Goal: Task Accomplishment & Management: Use online tool/utility

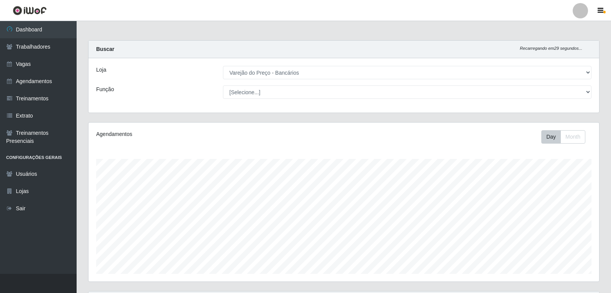
select select "157"
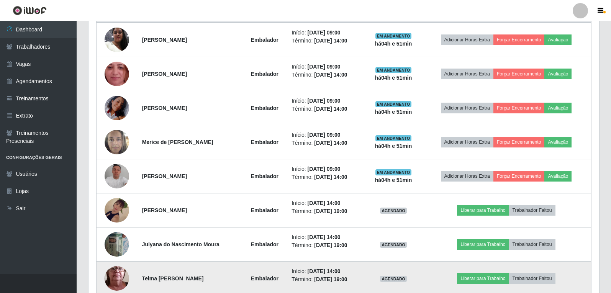
scroll to position [237, 0]
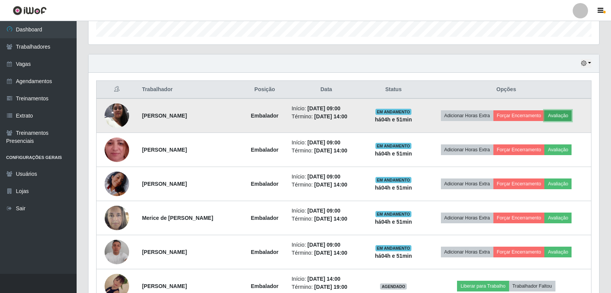
click at [568, 117] on button "Avaliação" at bounding box center [557, 115] width 27 height 11
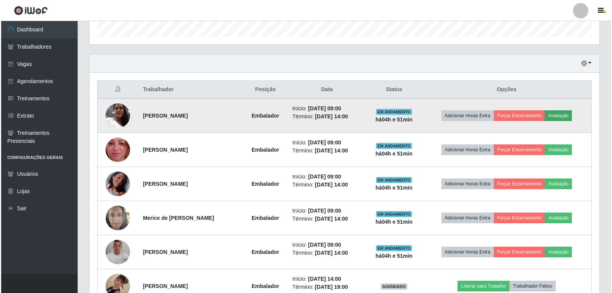
scroll to position [159, 506]
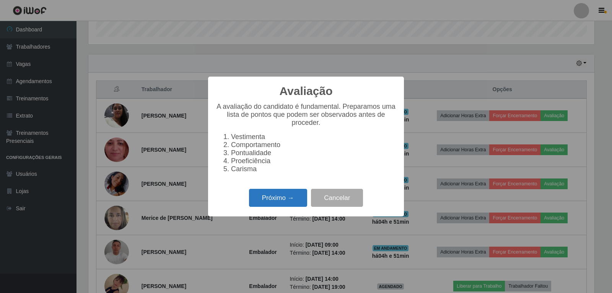
click at [298, 204] on button "Próximo →" at bounding box center [278, 198] width 58 height 18
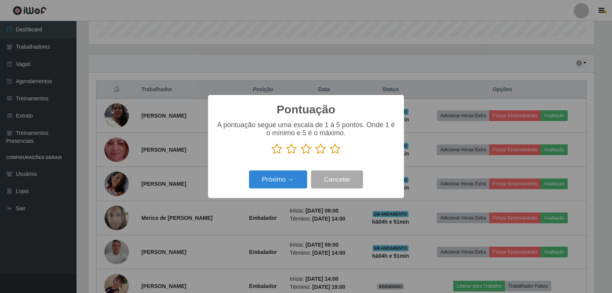
click at [333, 150] on icon at bounding box center [335, 148] width 11 height 11
click at [330, 155] on input "radio" at bounding box center [330, 155] width 0 height 0
click at [288, 175] on button "Próximo →" at bounding box center [278, 179] width 58 height 18
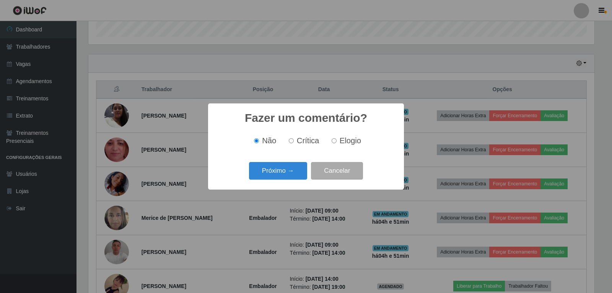
click at [336, 141] on label "Elogio" at bounding box center [345, 140] width 33 height 9
click at [336, 141] on input "Elogio" at bounding box center [334, 140] width 5 height 5
radio input "true"
click at [295, 170] on button "Próximo →" at bounding box center [278, 171] width 58 height 18
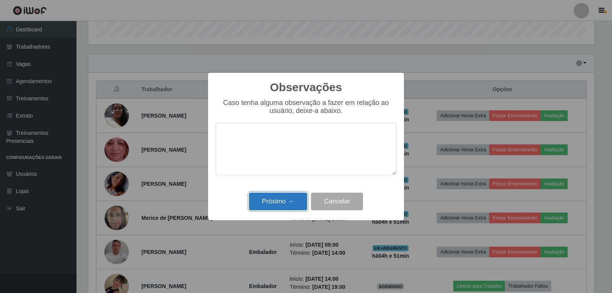
click at [264, 206] on button "Próximo →" at bounding box center [278, 202] width 58 height 18
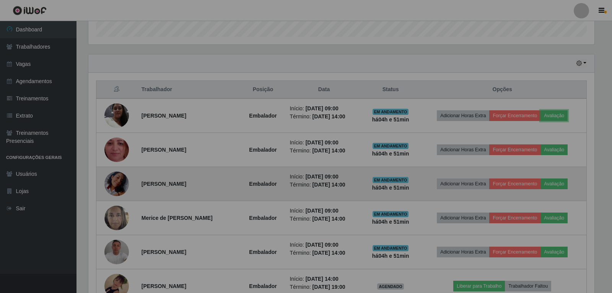
scroll to position [159, 510]
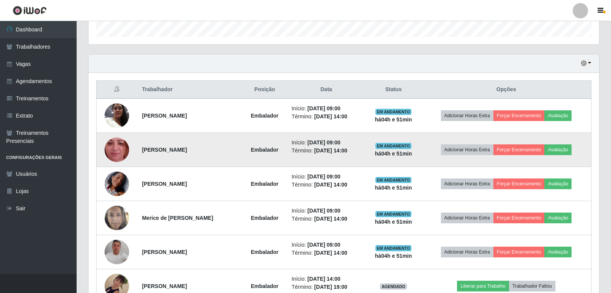
click at [567, 156] on td "Adicionar Horas Extra Forçar Encerramento Avaliação" at bounding box center [506, 150] width 170 height 34
click at [554, 155] on td "Adicionar Horas Extra Forçar Encerramento Avaliação" at bounding box center [506, 150] width 170 height 34
click at [554, 155] on button "Avaliação" at bounding box center [557, 149] width 27 height 11
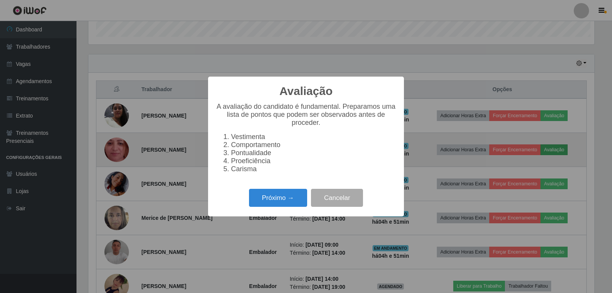
scroll to position [159, 506]
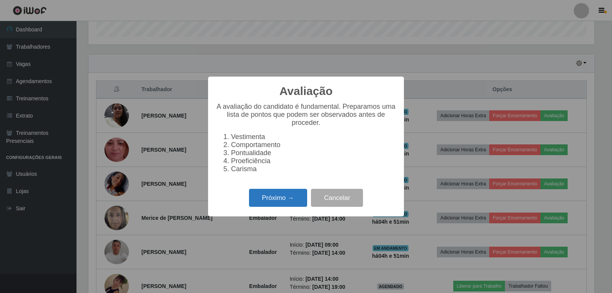
click at [278, 203] on button "Próximo →" at bounding box center [278, 198] width 58 height 18
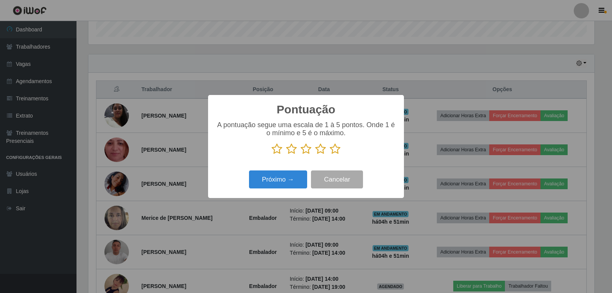
click at [336, 147] on icon at bounding box center [335, 148] width 11 height 11
click at [330, 155] on input "radio" at bounding box center [330, 155] width 0 height 0
click at [266, 179] on button "Próximo →" at bounding box center [278, 179] width 58 height 18
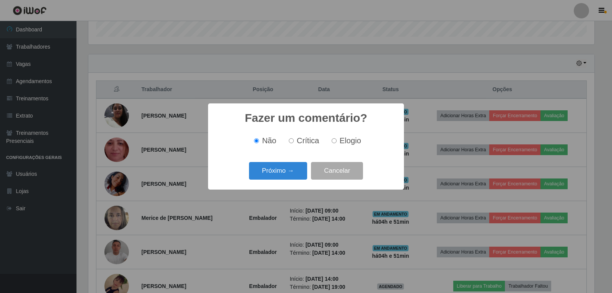
click at [343, 141] on span "Elogio" at bounding box center [350, 140] width 21 height 8
click at [337, 141] on input "Elogio" at bounding box center [334, 140] width 5 height 5
radio input "true"
click at [298, 168] on button "Próximo →" at bounding box center [278, 171] width 58 height 18
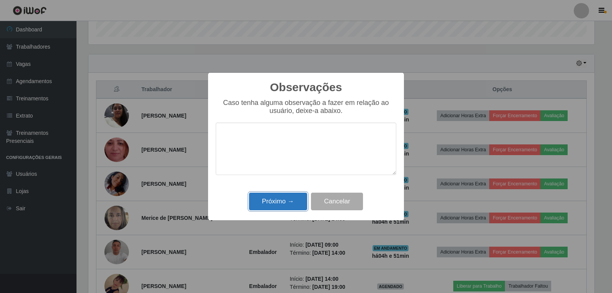
click at [265, 196] on button "Próximo →" at bounding box center [278, 202] width 58 height 18
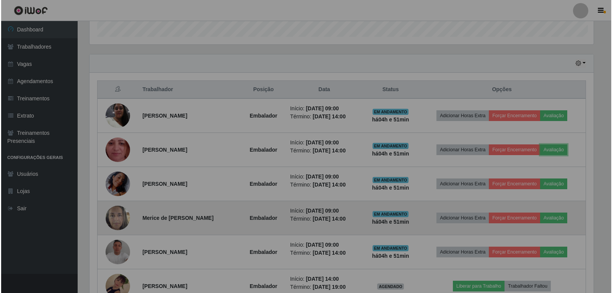
scroll to position [159, 510]
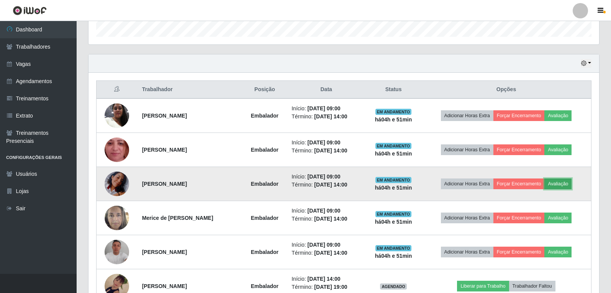
click at [567, 188] on button "Avaliação" at bounding box center [557, 183] width 27 height 11
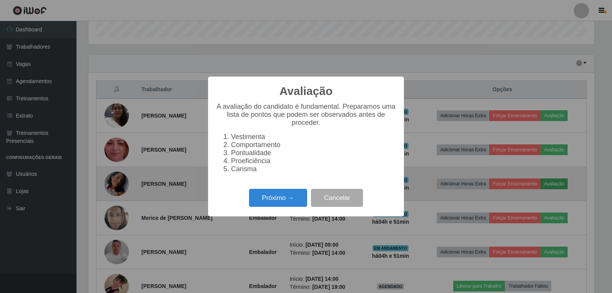
scroll to position [159, 506]
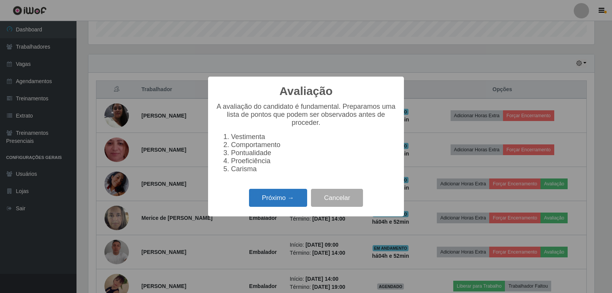
click at [290, 207] on button "Próximo →" at bounding box center [278, 198] width 58 height 18
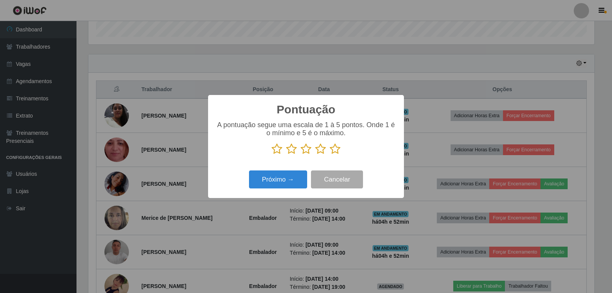
scroll to position [382622, 382274]
click at [337, 153] on icon at bounding box center [335, 148] width 11 height 11
click at [330, 155] on input "radio" at bounding box center [330, 155] width 0 height 0
click at [284, 171] on button "Próximo →" at bounding box center [278, 179] width 58 height 18
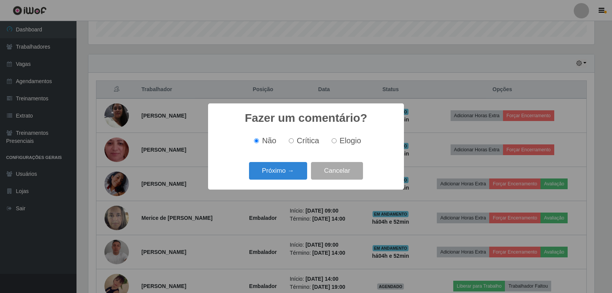
click at [340, 140] on span "Elogio" at bounding box center [350, 140] width 21 height 8
click at [337, 140] on input "Elogio" at bounding box center [334, 140] width 5 height 5
radio input "true"
click at [288, 178] on button "Próximo →" at bounding box center [278, 171] width 58 height 18
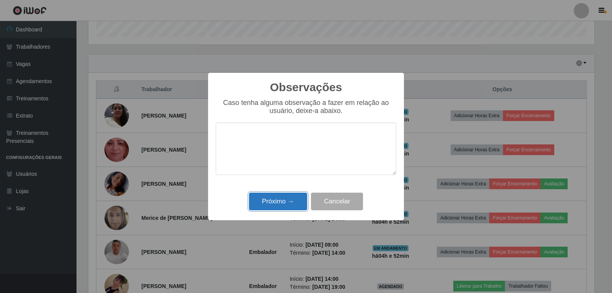
click at [289, 195] on button "Próximo →" at bounding box center [278, 202] width 58 height 18
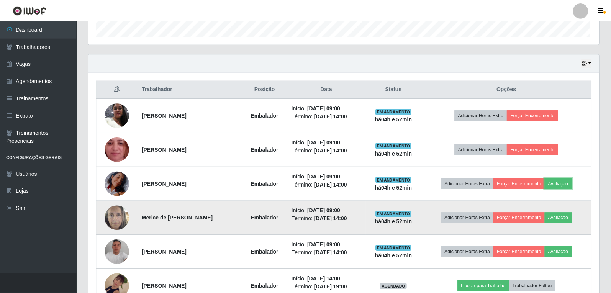
scroll to position [159, 510]
click at [569, 217] on button "Avaliação" at bounding box center [557, 217] width 27 height 11
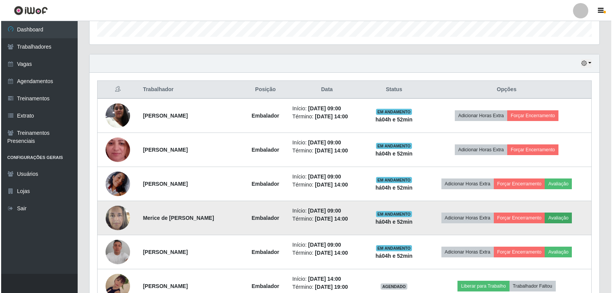
scroll to position [159, 506]
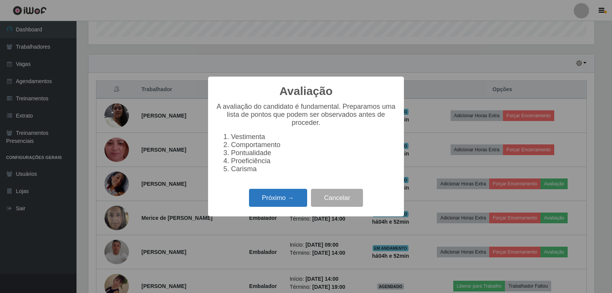
click at [281, 197] on button "Próximo →" at bounding box center [278, 198] width 58 height 18
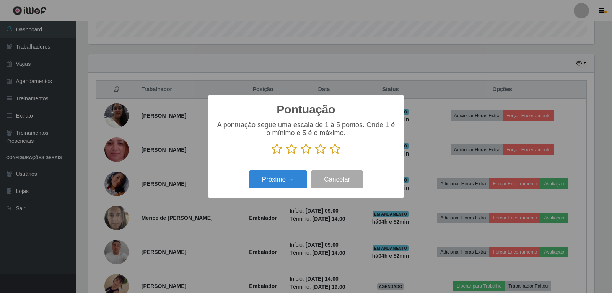
scroll to position [382622, 382274]
click at [340, 155] on icon at bounding box center [335, 148] width 11 height 11
click at [330, 155] on input "radio" at bounding box center [330, 155] width 0 height 0
click at [292, 182] on button "Próximo →" at bounding box center [278, 179] width 58 height 18
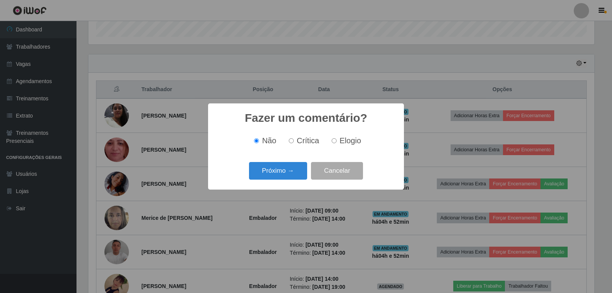
click at [342, 144] on span "Elogio" at bounding box center [350, 140] width 21 height 8
click at [337, 143] on input "Elogio" at bounding box center [334, 140] width 5 height 5
radio input "true"
click at [298, 170] on button "Próximo →" at bounding box center [278, 171] width 58 height 18
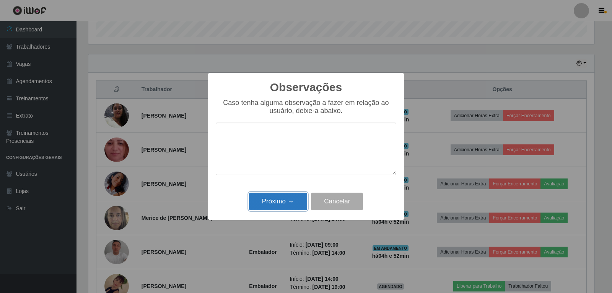
click at [255, 205] on button "Próximo →" at bounding box center [278, 202] width 58 height 18
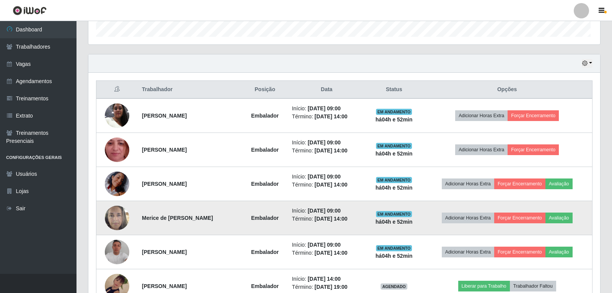
scroll to position [159, 510]
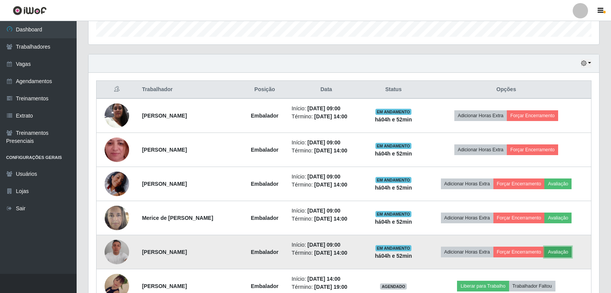
click at [558, 253] on button "Avaliação" at bounding box center [557, 252] width 27 height 11
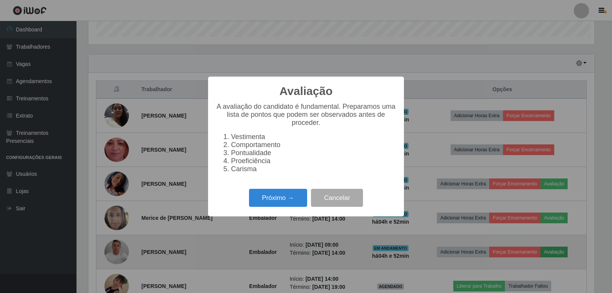
scroll to position [159, 506]
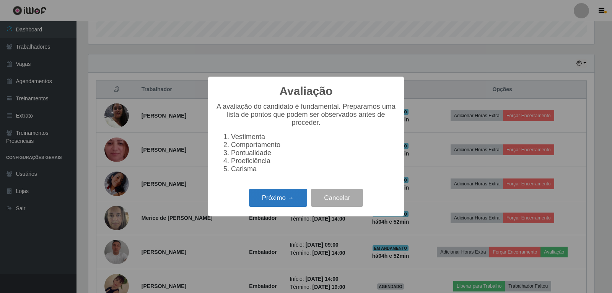
click at [277, 202] on button "Próximo →" at bounding box center [278, 198] width 58 height 18
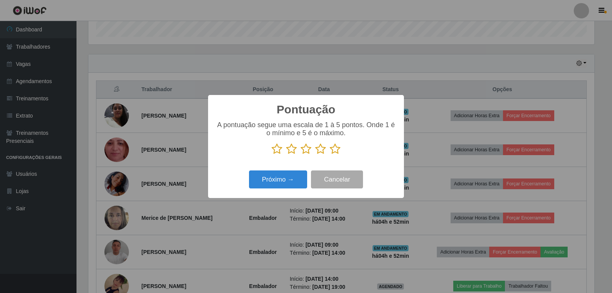
click at [335, 152] on icon at bounding box center [335, 148] width 11 height 11
click at [330, 155] on input "radio" at bounding box center [330, 155] width 0 height 0
click at [288, 181] on button "Próximo →" at bounding box center [278, 179] width 58 height 18
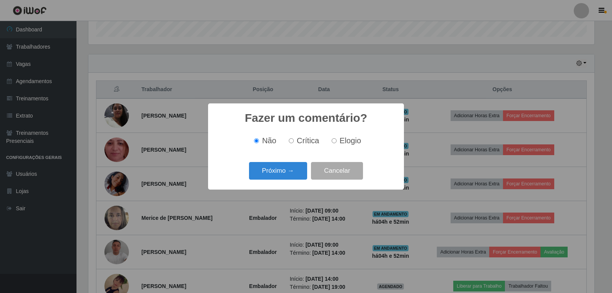
click at [349, 144] on span "Elogio" at bounding box center [350, 140] width 21 height 8
click at [337, 143] on input "Elogio" at bounding box center [334, 140] width 5 height 5
radio input "true"
click at [296, 176] on button "Próximo →" at bounding box center [278, 171] width 58 height 18
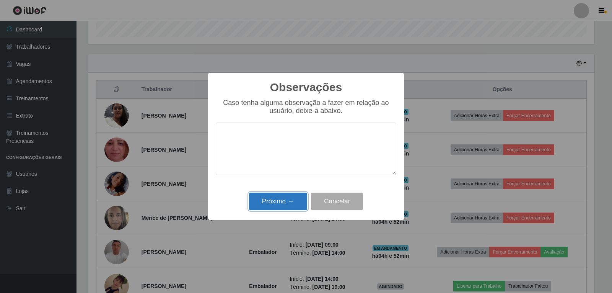
click at [295, 194] on button "Próximo →" at bounding box center [278, 202] width 58 height 18
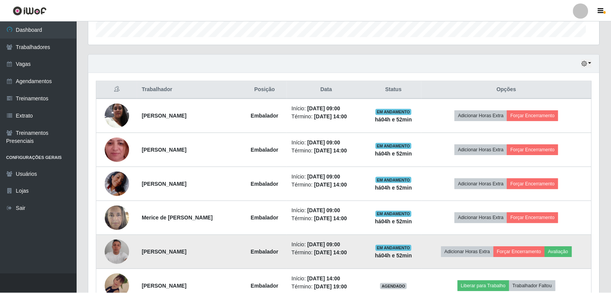
scroll to position [159, 510]
click at [569, 256] on button "Avaliação" at bounding box center [557, 252] width 27 height 11
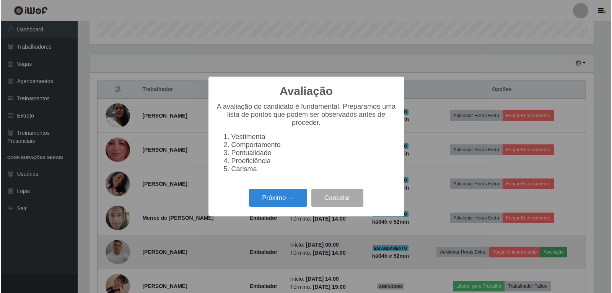
scroll to position [159, 506]
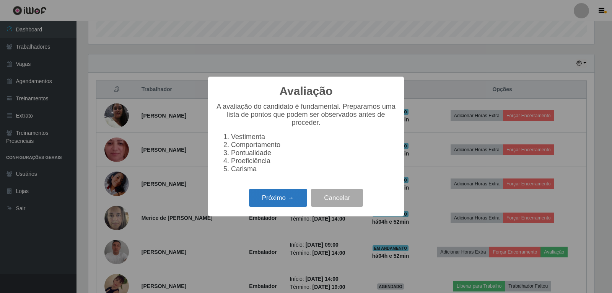
click at [279, 198] on button "Próximo →" at bounding box center [278, 198] width 58 height 18
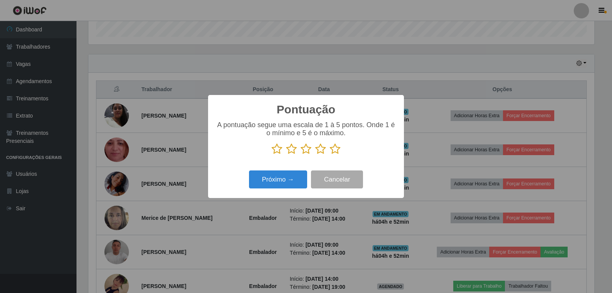
click at [336, 150] on icon at bounding box center [335, 148] width 11 height 11
click at [330, 155] on input "radio" at bounding box center [330, 155] width 0 height 0
click at [294, 177] on button "Próximo →" at bounding box center [278, 179] width 58 height 18
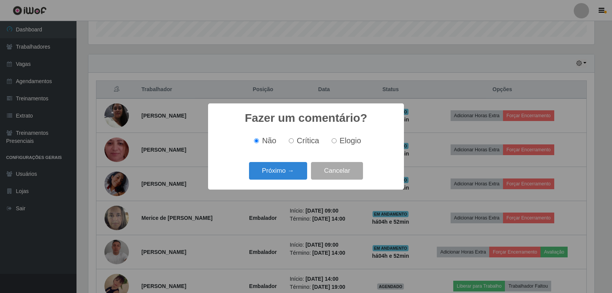
click at [350, 142] on span "Elogio" at bounding box center [350, 140] width 21 height 8
click at [337, 142] on input "Elogio" at bounding box center [334, 140] width 5 height 5
radio input "true"
click at [293, 170] on button "Próximo →" at bounding box center [278, 171] width 58 height 18
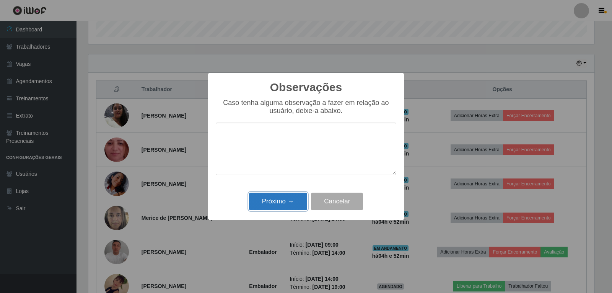
click at [287, 197] on button "Próximo →" at bounding box center [278, 202] width 58 height 18
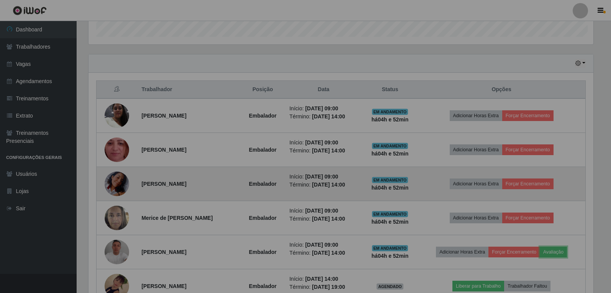
scroll to position [159, 510]
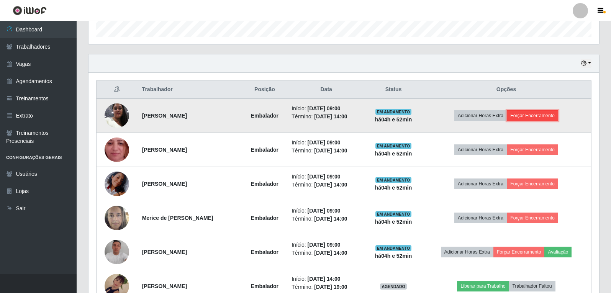
click at [551, 115] on button "Forçar Encerramento" at bounding box center [531, 115] width 51 height 11
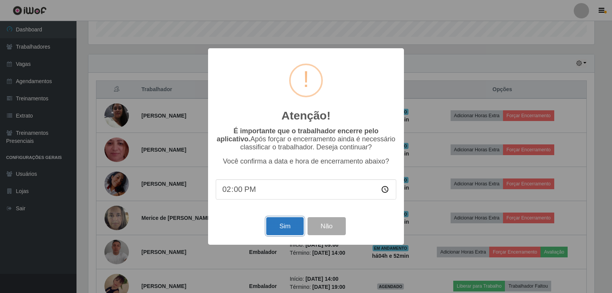
click at [280, 227] on button "Sim" at bounding box center [284, 226] width 37 height 18
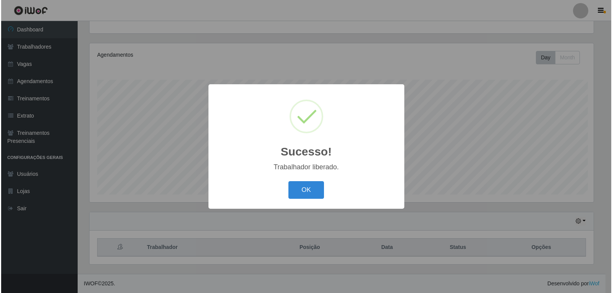
scroll to position [0, 0]
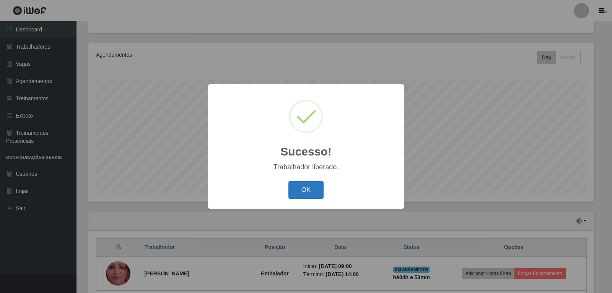
click at [301, 185] on button "OK" at bounding box center [307, 190] width 36 height 18
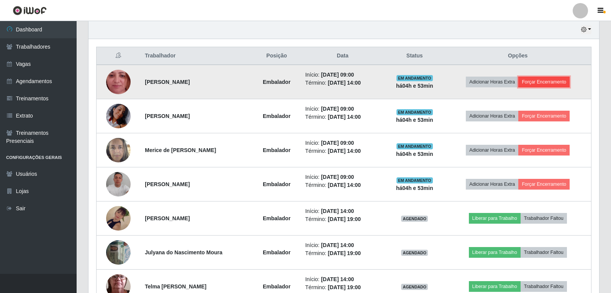
click at [542, 77] on button "Forçar Encerramento" at bounding box center [543, 82] width 51 height 11
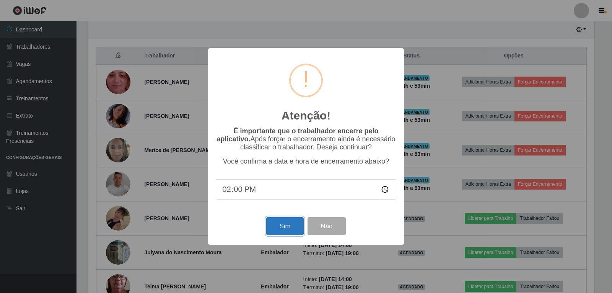
click at [281, 226] on button "Sim" at bounding box center [284, 226] width 37 height 18
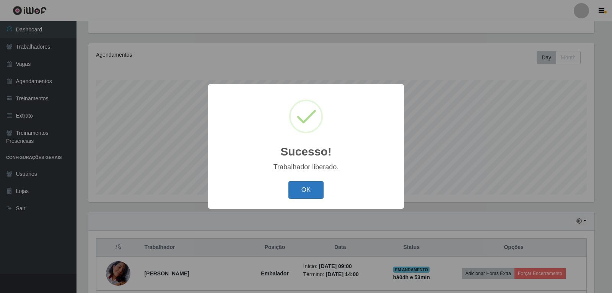
click at [313, 188] on button "OK" at bounding box center [307, 190] width 36 height 18
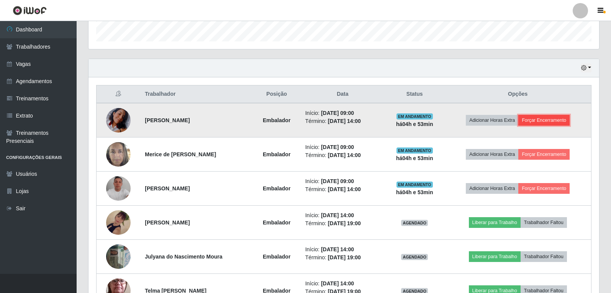
click at [532, 117] on button "Forçar Encerramento" at bounding box center [543, 120] width 51 height 11
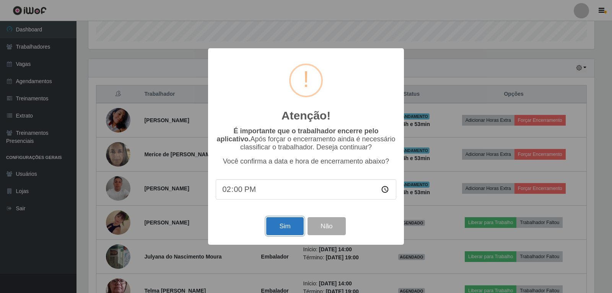
click at [284, 233] on button "Sim" at bounding box center [284, 226] width 37 height 18
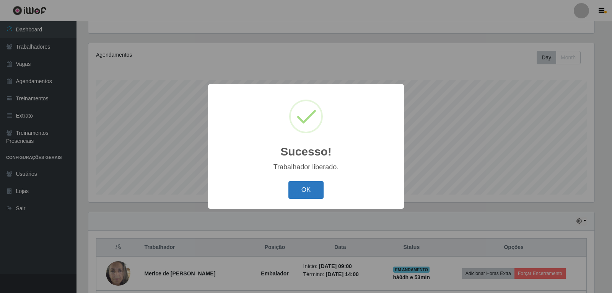
click at [302, 189] on button "OK" at bounding box center [307, 190] width 36 height 18
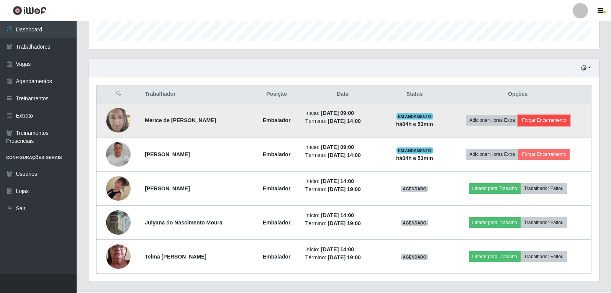
click at [555, 118] on button "Forçar Encerramento" at bounding box center [543, 120] width 51 height 11
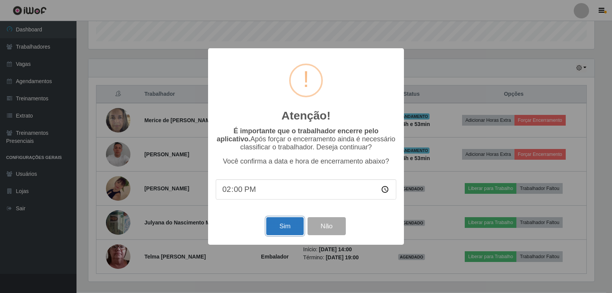
click at [278, 227] on button "Sim" at bounding box center [284, 226] width 37 height 18
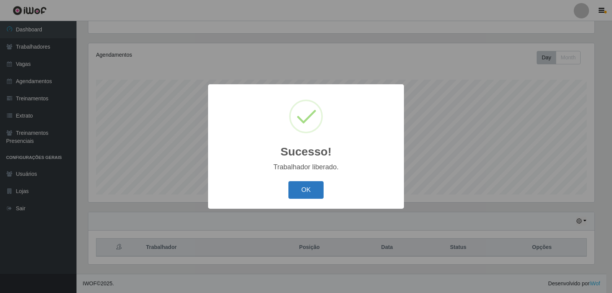
click at [316, 186] on button "OK" at bounding box center [307, 190] width 36 height 18
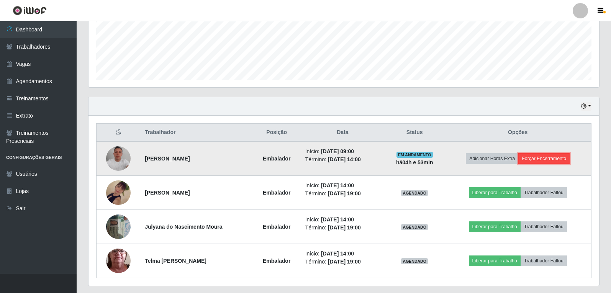
click at [559, 160] on button "Forçar Encerramento" at bounding box center [543, 158] width 51 height 11
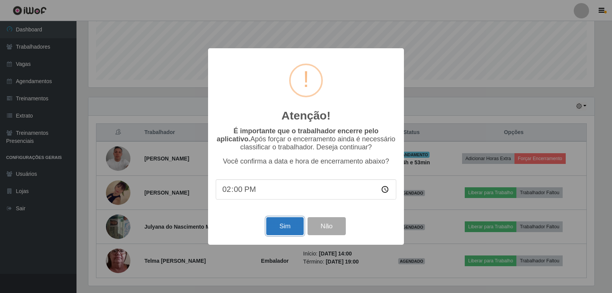
click at [291, 234] on button "Sim" at bounding box center [284, 226] width 37 height 18
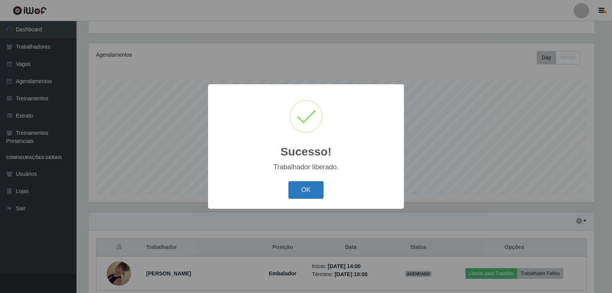
click at [320, 194] on button "OK" at bounding box center [307, 190] width 36 height 18
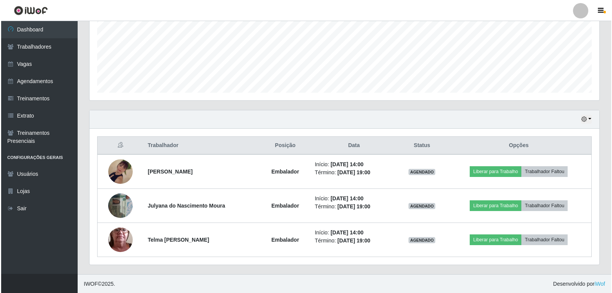
scroll to position [181, 0]
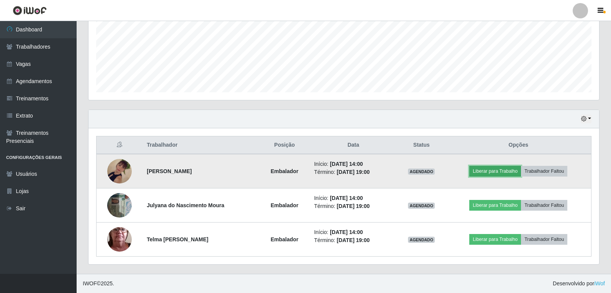
click at [483, 166] on button "Liberar para Trabalho" at bounding box center [495, 171] width 52 height 11
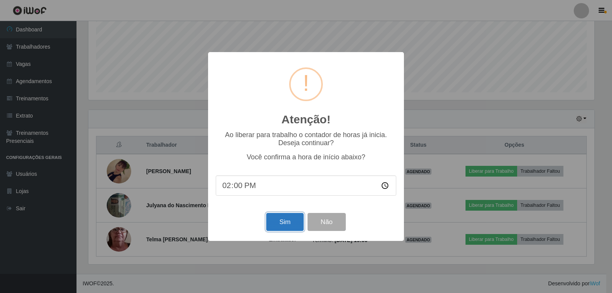
click at [275, 228] on button "Sim" at bounding box center [284, 222] width 37 height 18
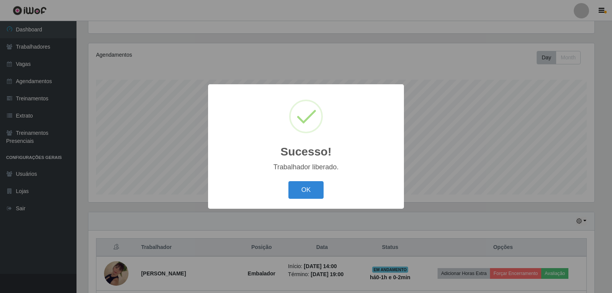
click at [326, 192] on div "OK Cancel" at bounding box center [306, 190] width 181 height 22
click at [314, 192] on button "OK" at bounding box center [307, 190] width 36 height 18
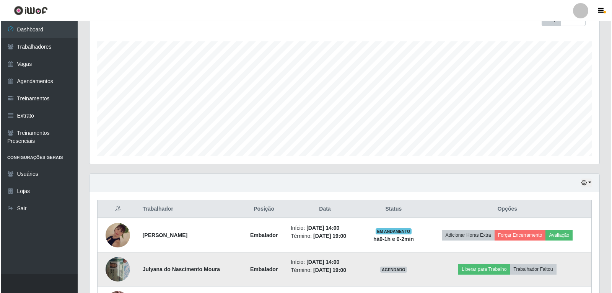
scroll to position [181, 0]
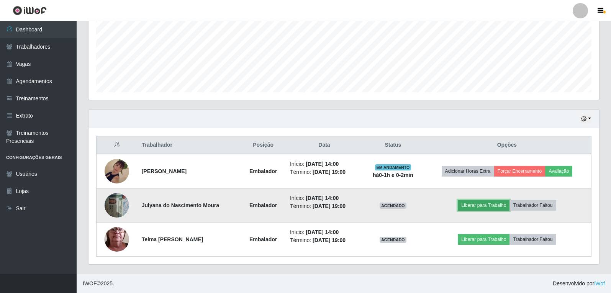
click at [500, 209] on button "Liberar para Trabalho" at bounding box center [483, 205] width 52 height 11
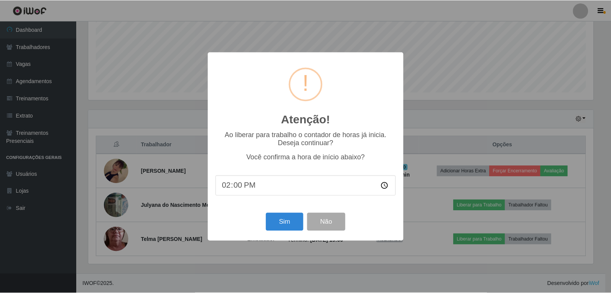
scroll to position [159, 506]
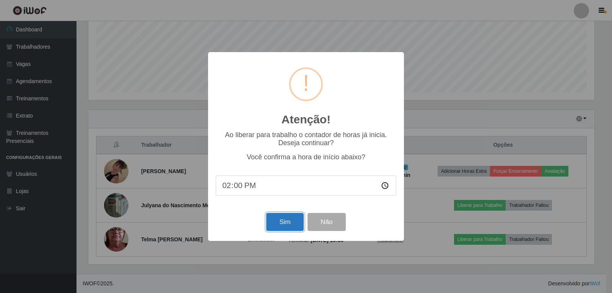
click at [270, 230] on button "Sim" at bounding box center [284, 222] width 37 height 18
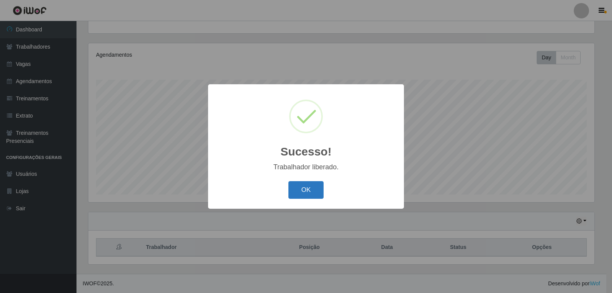
click at [316, 193] on button "OK" at bounding box center [307, 190] width 36 height 18
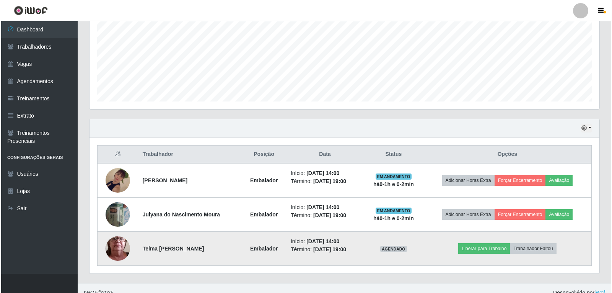
scroll to position [181, 0]
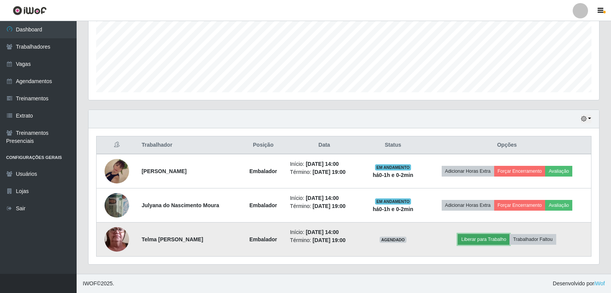
click at [487, 241] on button "Liberar para Trabalho" at bounding box center [483, 239] width 52 height 11
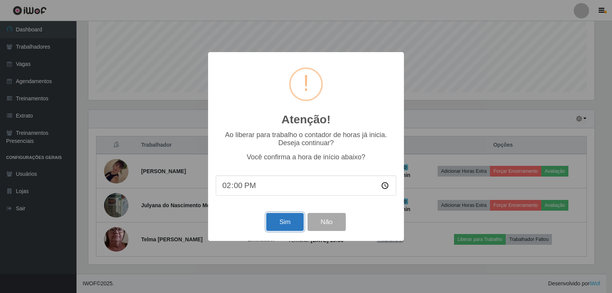
click at [287, 229] on button "Sim" at bounding box center [284, 222] width 37 height 18
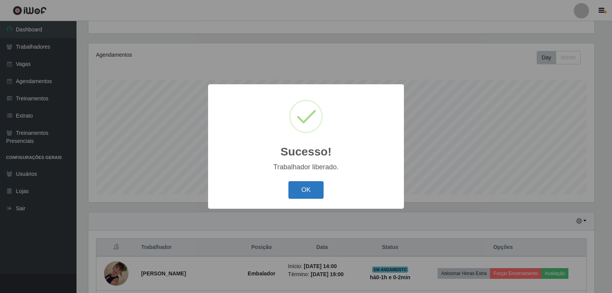
drag, startPoint x: 299, startPoint y: 193, endPoint x: 305, endPoint y: 197, distance: 7.4
click at [299, 193] on button "OK" at bounding box center [307, 190] width 36 height 18
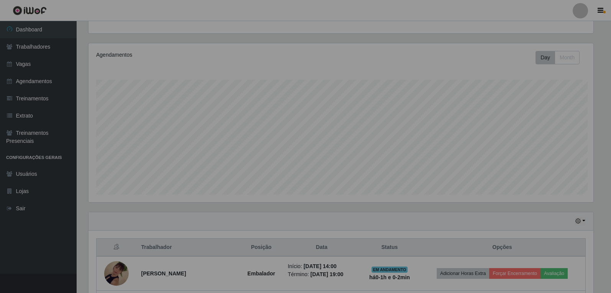
scroll to position [84, 0]
